Goal: Information Seeking & Learning: Learn about a topic

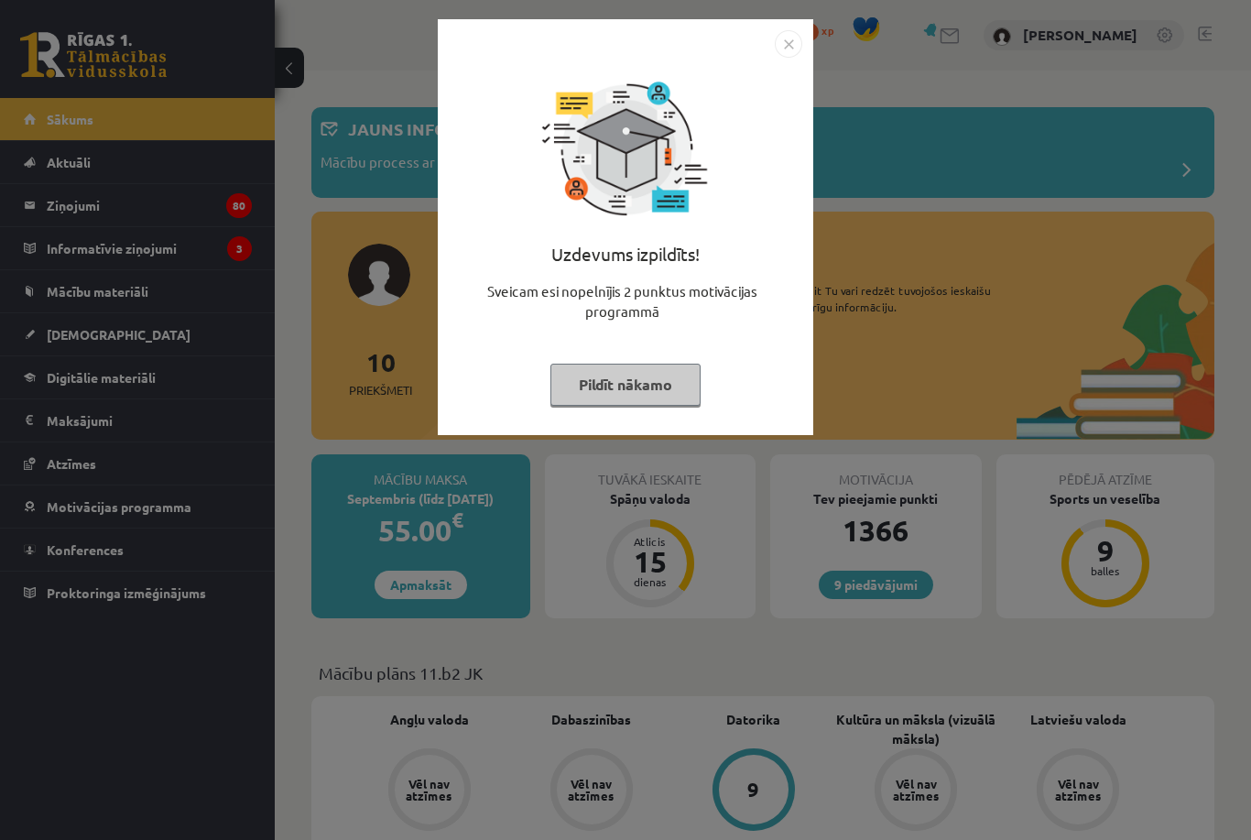
click at [787, 45] on img "Close" at bounding box center [788, 43] width 27 height 27
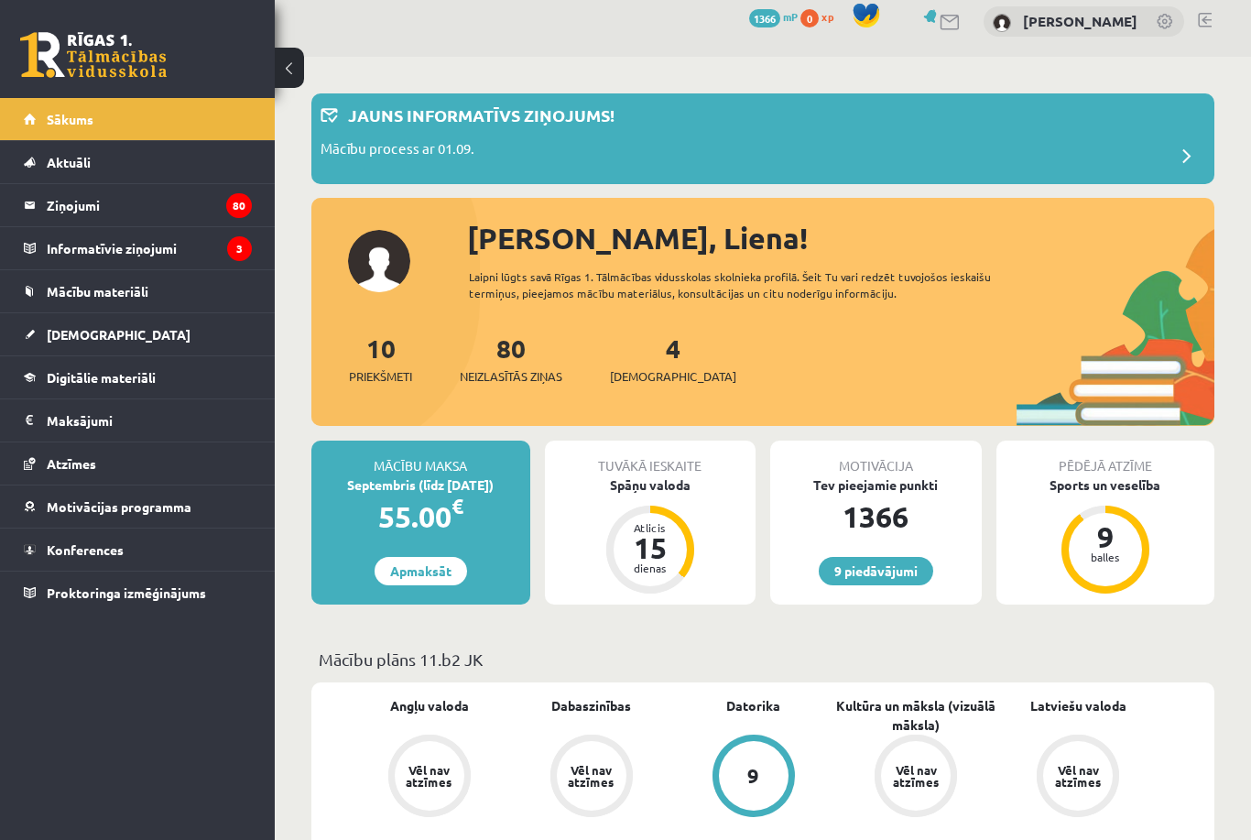
scroll to position [55, 0]
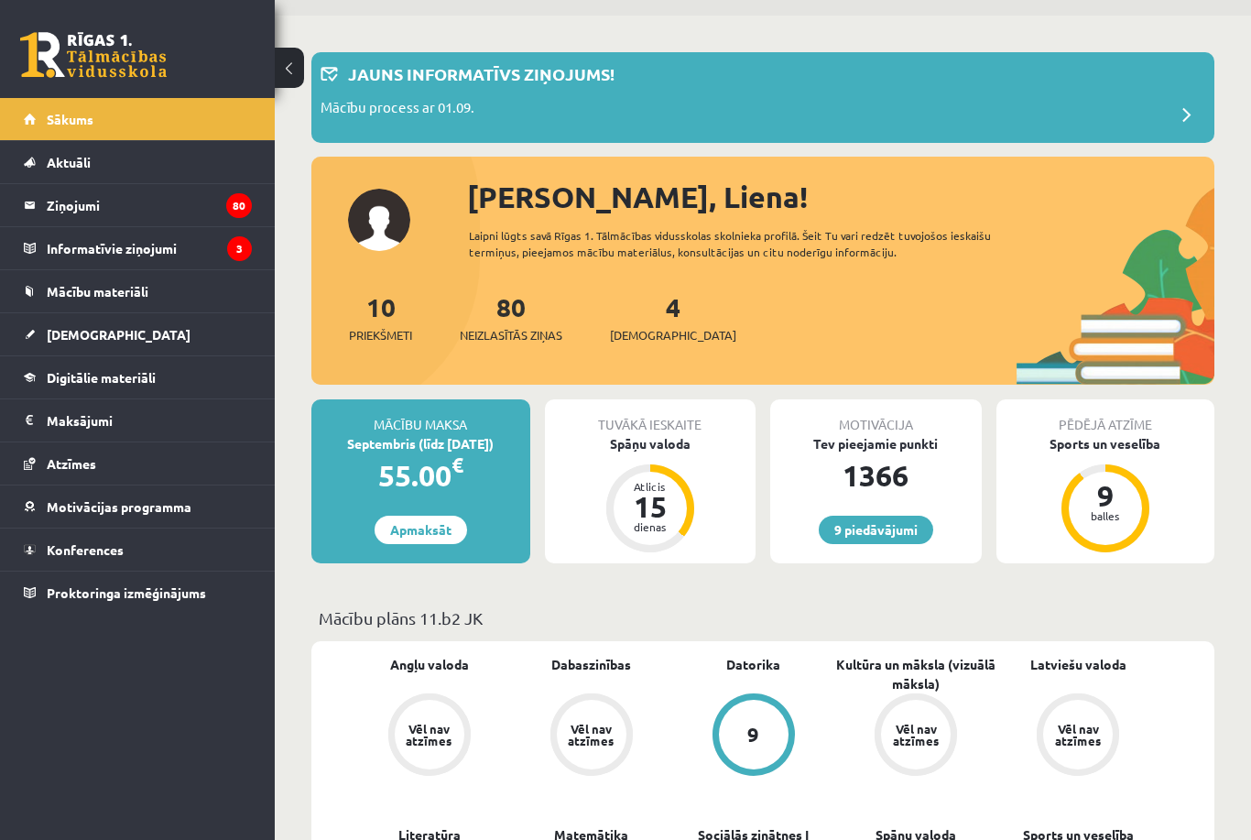
click at [74, 246] on legend "Informatīvie ziņojumi 3" at bounding box center [149, 248] width 205 height 42
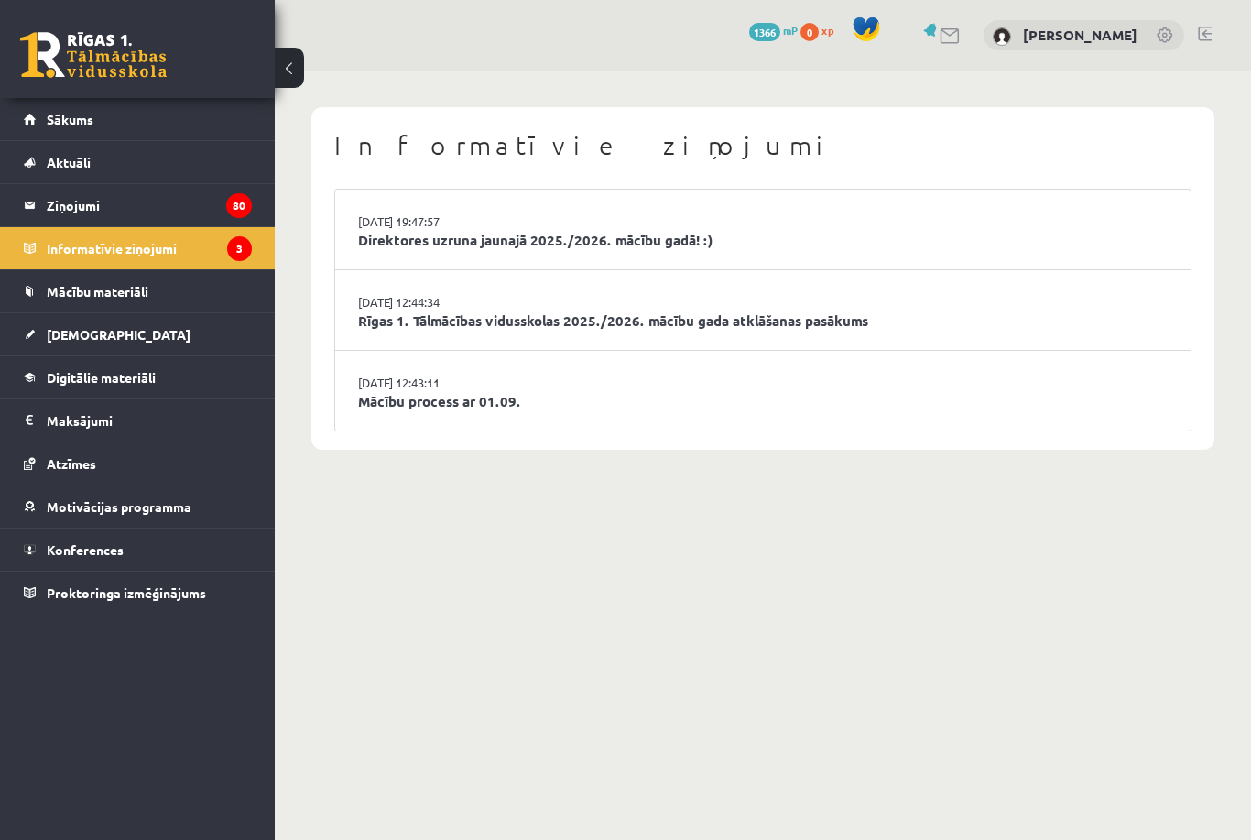
click at [393, 381] on link "[DATE] 12:43:11" at bounding box center [426, 383] width 137 height 18
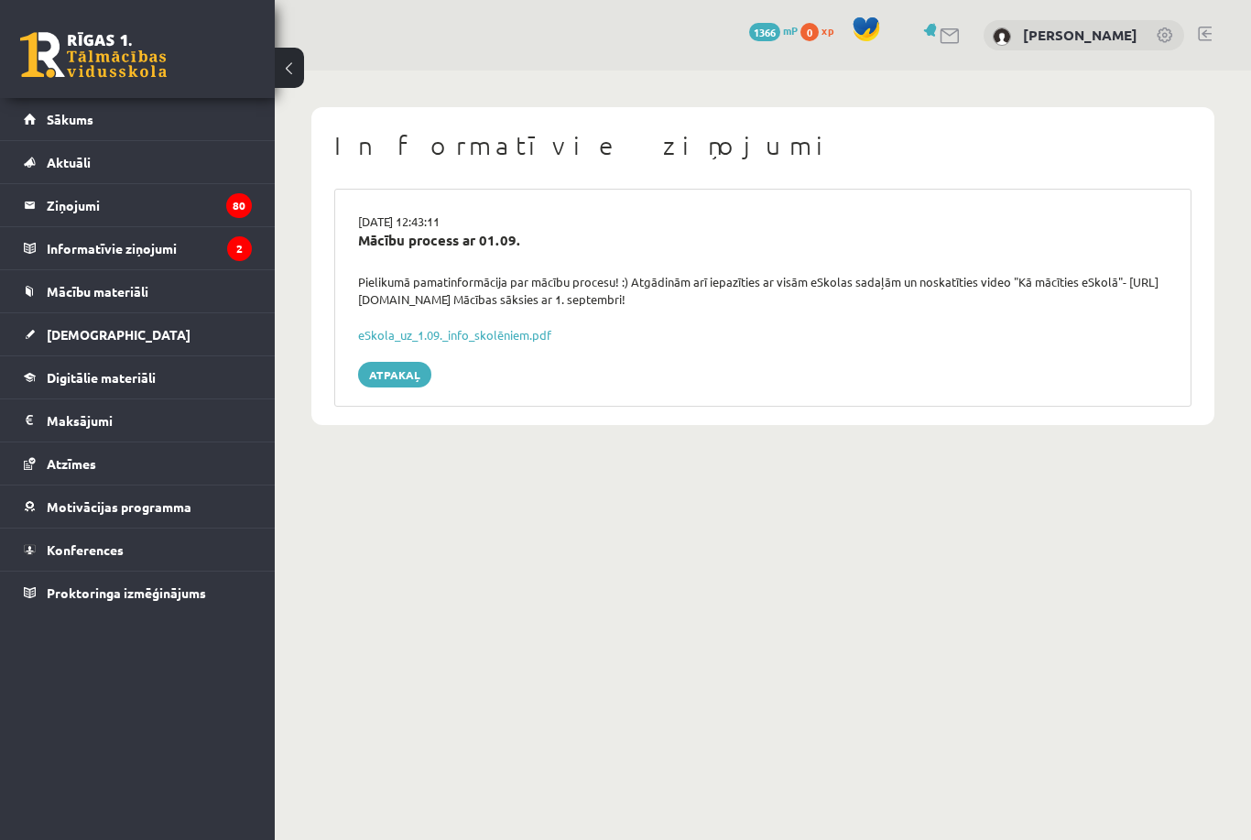
click at [534, 333] on link "eSkola_uz_1.09._info_skolēniem.pdf" at bounding box center [454, 335] width 193 height 16
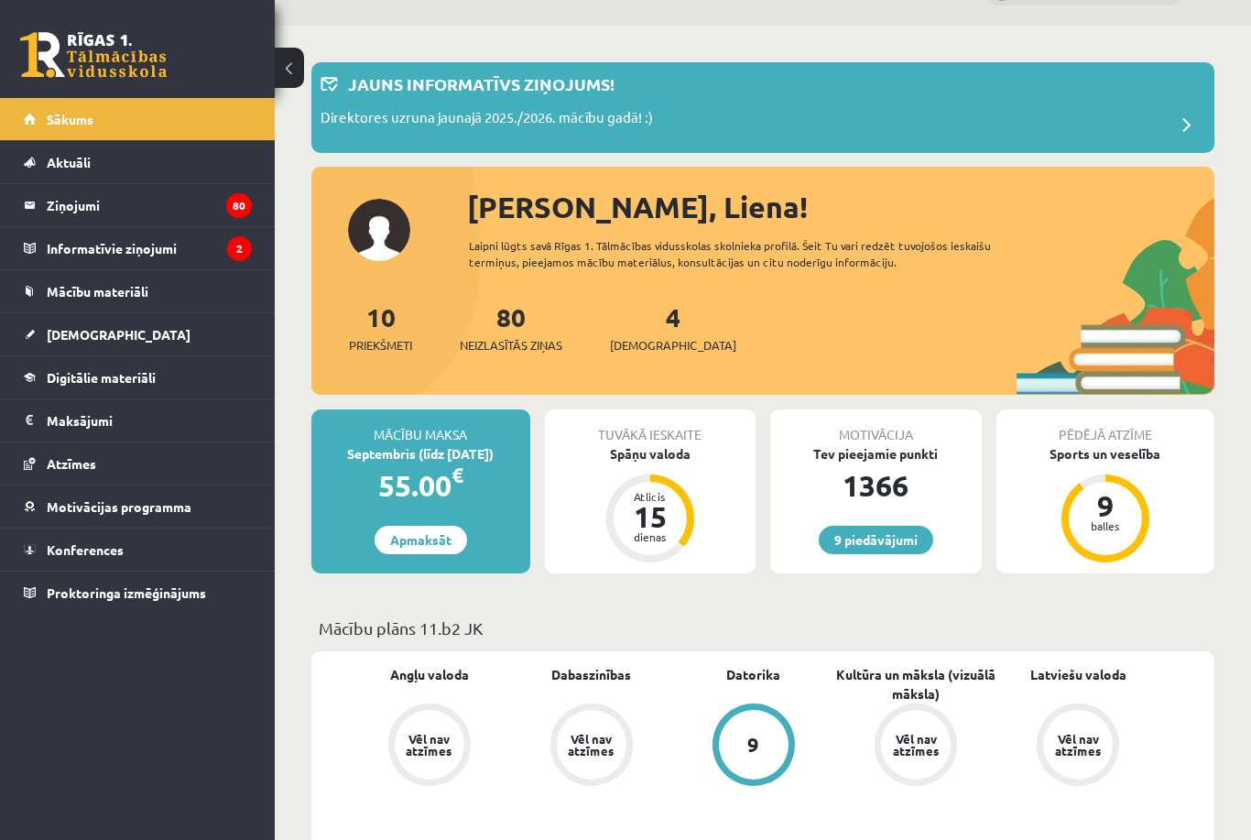
scroll to position [47, 0]
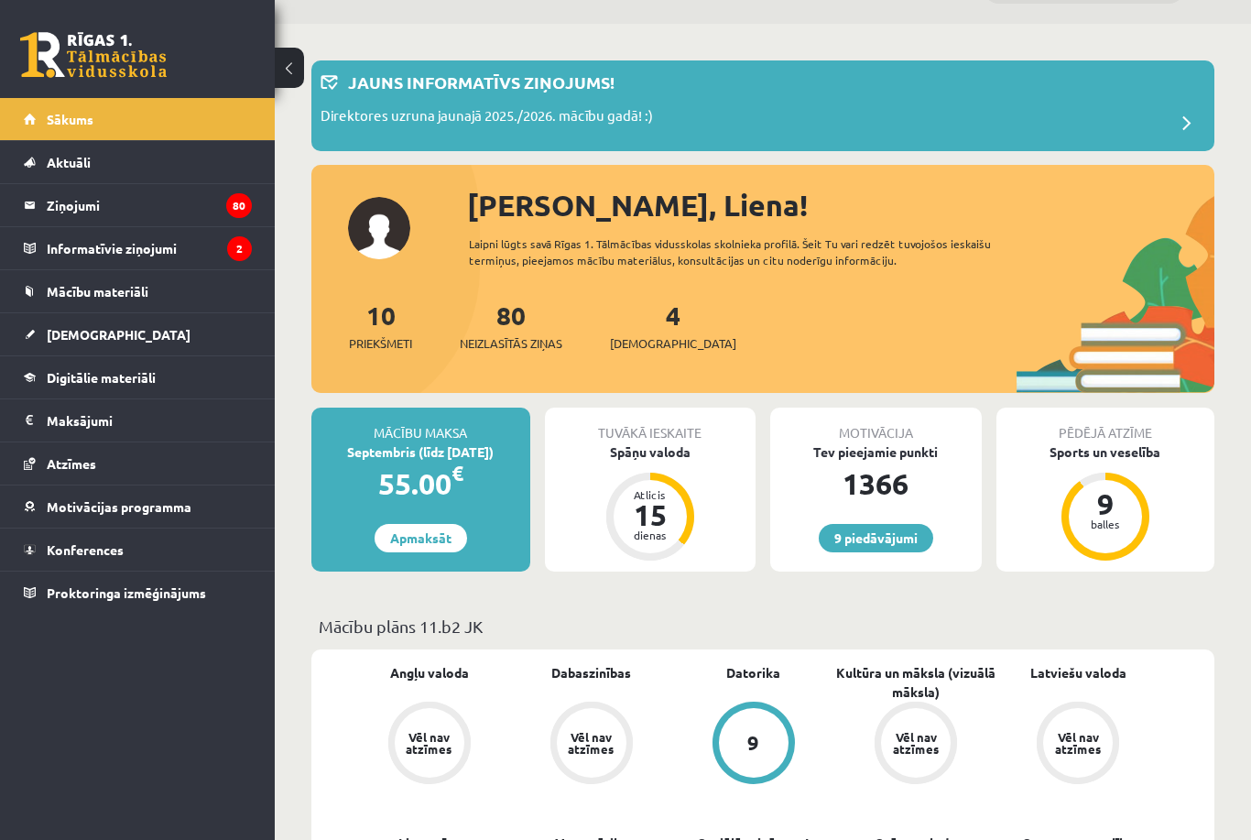
click at [74, 287] on span "Mācību materiāli" at bounding box center [98, 291] width 102 height 16
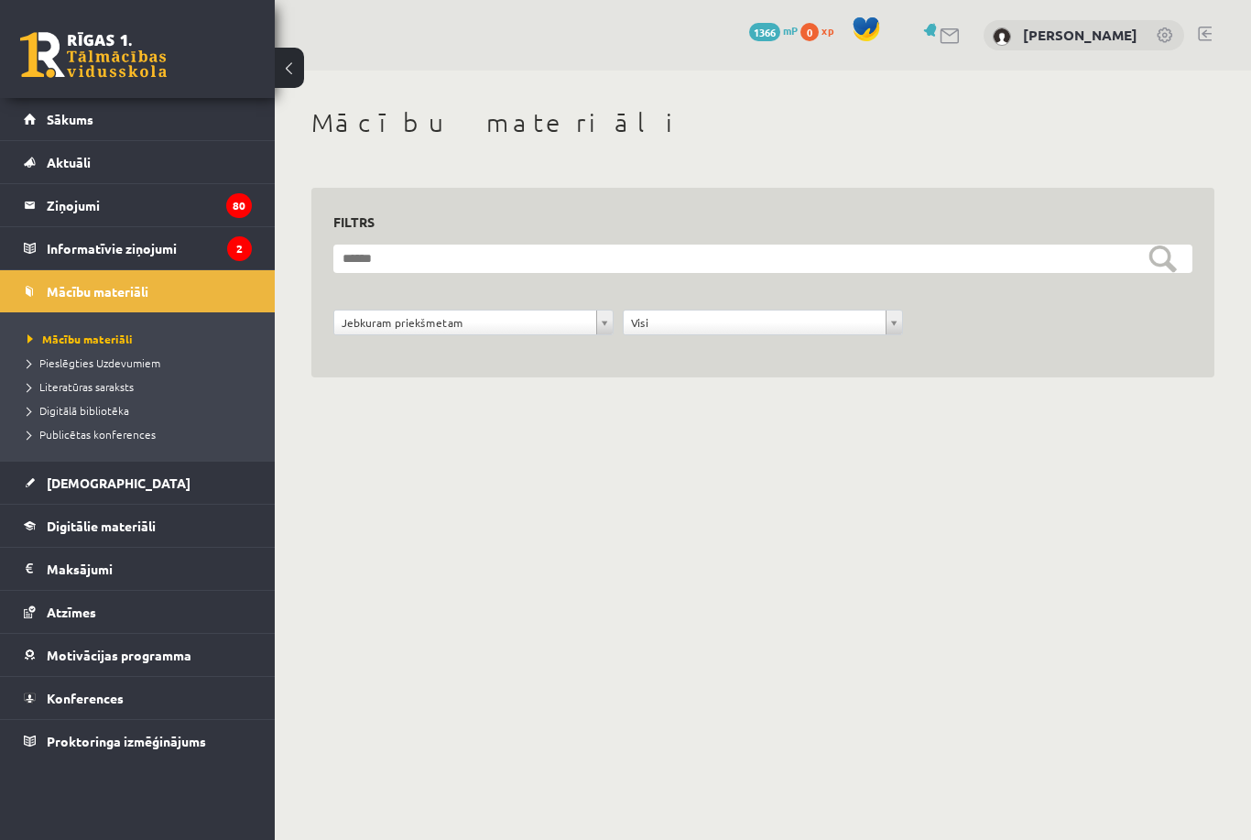
click at [63, 489] on span "[DEMOGRAPHIC_DATA]" at bounding box center [119, 482] width 144 height 16
